Goal: Task Accomplishment & Management: Manage account settings

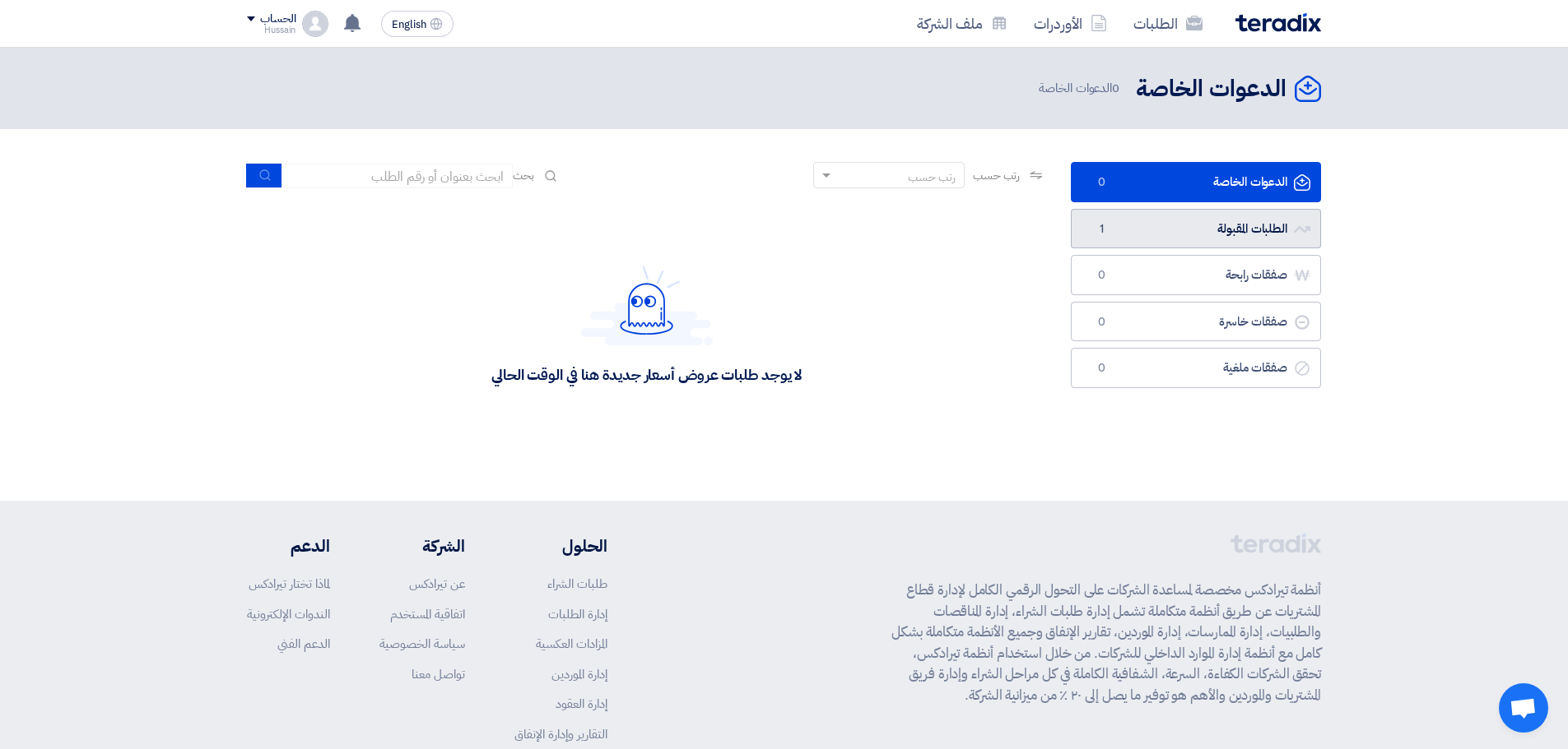
click at [1257, 235] on link "الطلبات المقبولة الطلبات المقبولة 1" at bounding box center [1196, 229] width 250 height 40
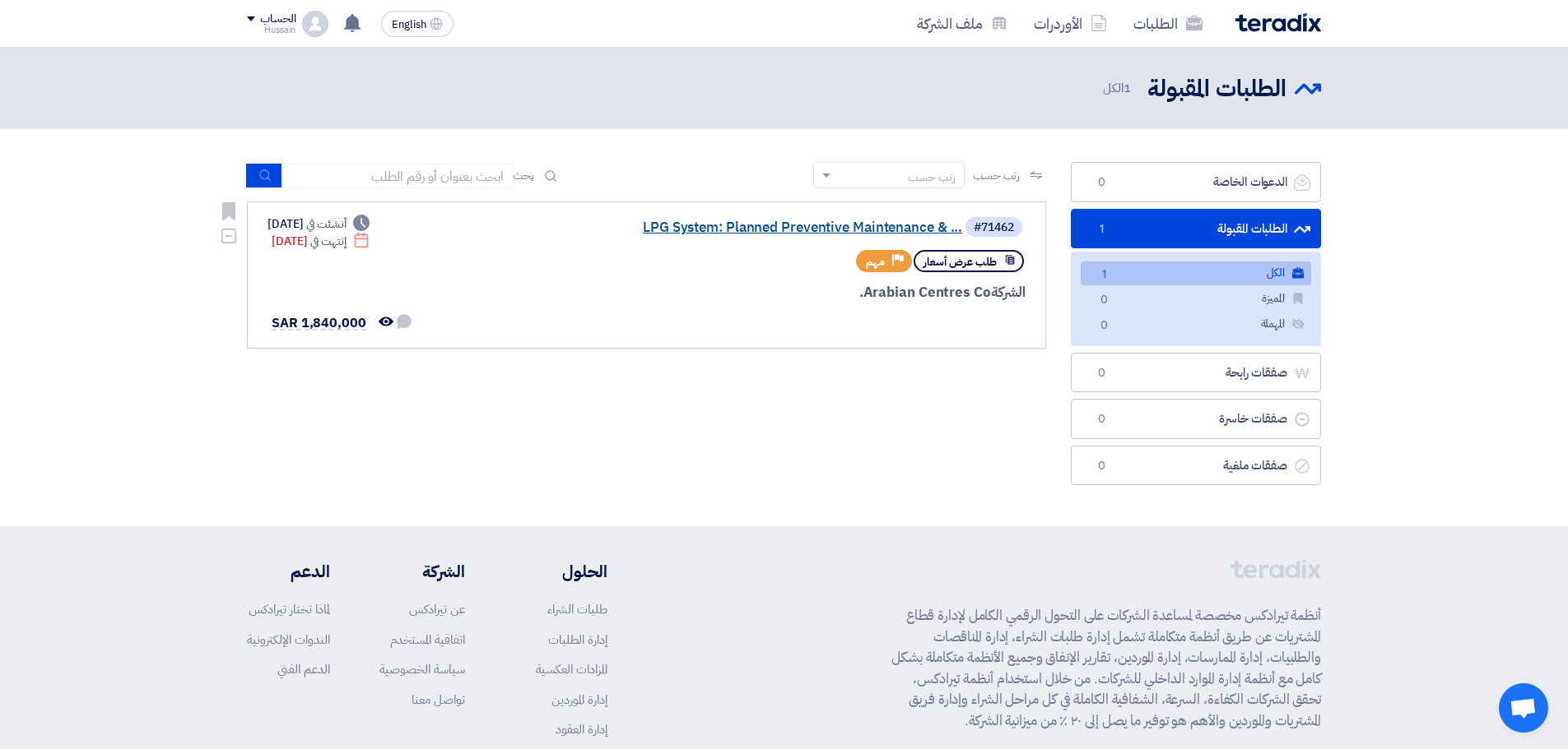
click at [780, 231] on link "LPG System: Planned Preventive Maintenance & ..." at bounding box center [798, 228] width 329 height 15
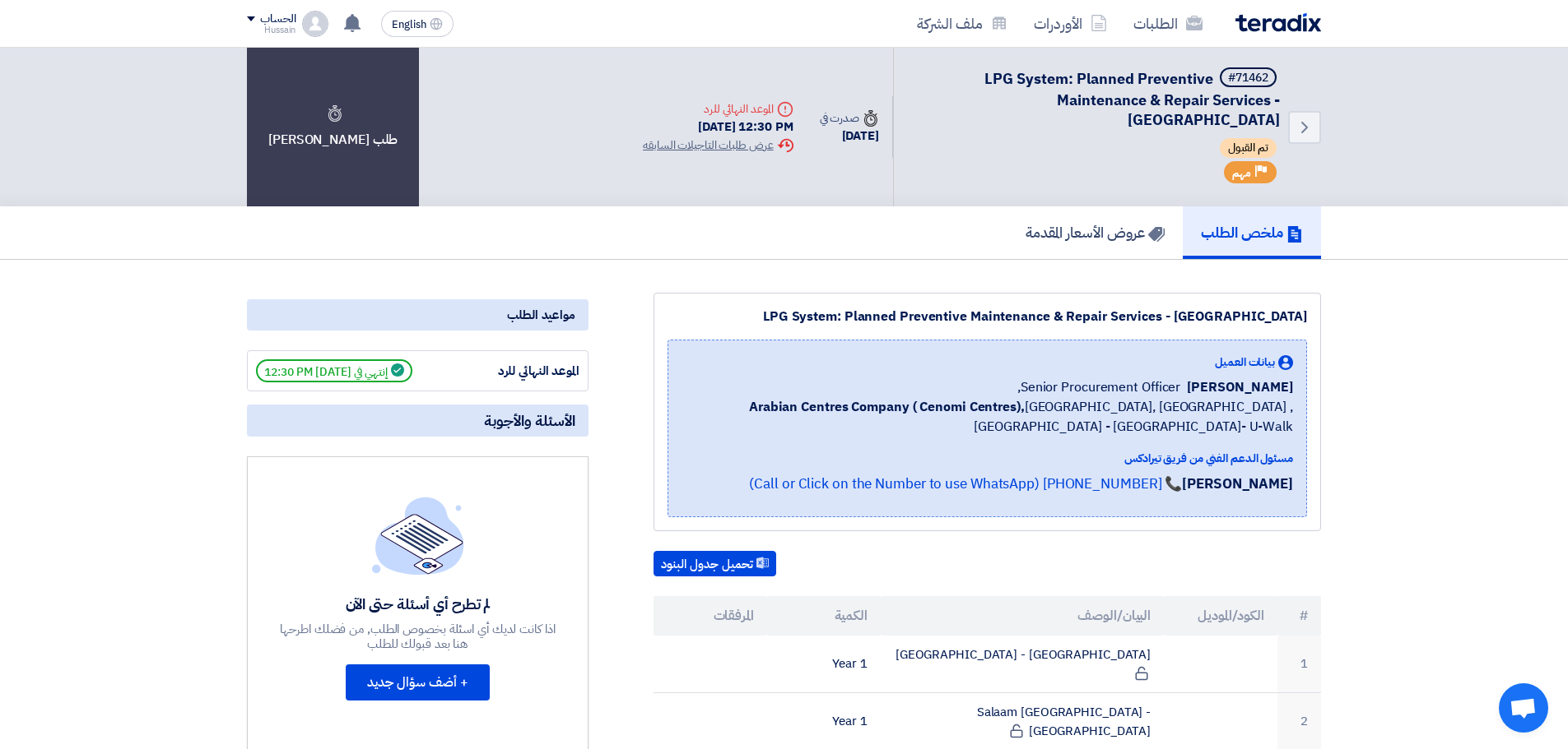
click at [1248, 147] on span "تم القبول" at bounding box center [1248, 148] width 57 height 20
click at [1478, 225] on div "ملخص الطلب عروض الأسعار المقدمة" at bounding box center [784, 233] width 1568 height 53
click at [1096, 214] on link "عروض الأسعار المقدمة" at bounding box center [1096, 232] width 176 height 52
